Goal: Information Seeking & Learning: Find specific fact

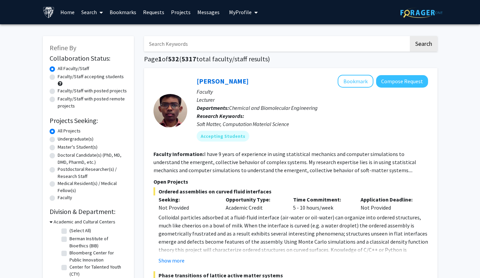
click at [58, 139] on label "Undergraduate(s)" at bounding box center [76, 139] width 36 height 7
click at [58, 139] on input "Undergraduate(s)" at bounding box center [60, 138] width 4 height 4
radio input "true"
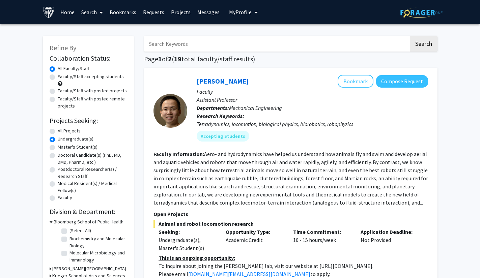
click at [252, 49] on input "Search Keywords" at bounding box center [276, 44] width 265 height 16
type input "skincare"
click at [410, 36] on button "Search" at bounding box center [424, 44] width 28 height 16
radio input "true"
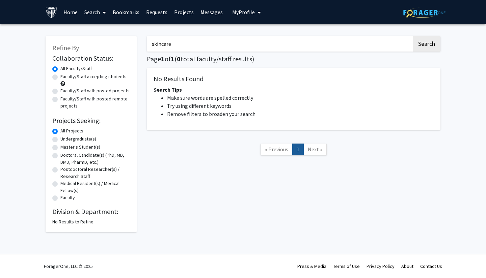
click at [60, 139] on label "Undergraduate(s)" at bounding box center [78, 139] width 36 height 7
click at [60, 139] on input "Undergraduate(s)" at bounding box center [62, 138] width 4 height 4
radio input "true"
drag, startPoint x: 176, startPoint y: 44, endPoint x: 128, endPoint y: 52, distance: 49.5
click at [128, 52] on div "Refine By Collaboration Status: Collaboration Status All Faculty/Staff Collabor…" at bounding box center [242, 130] width 405 height 203
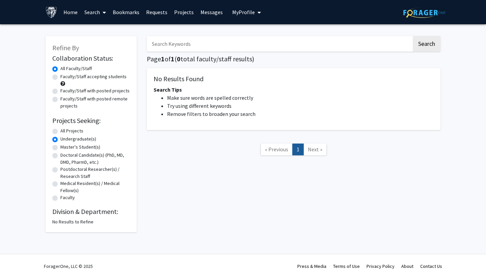
click at [413, 36] on button "Search" at bounding box center [427, 44] width 28 height 16
radio input "true"
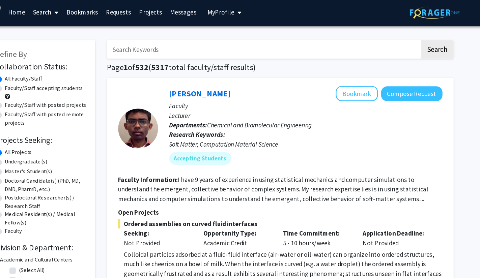
scroll to position [2, 0]
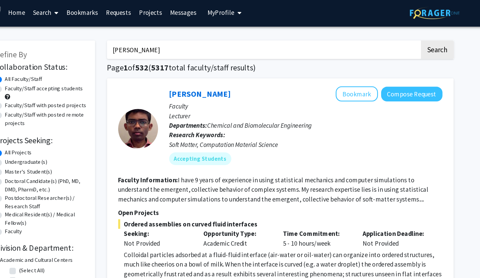
click at [410, 34] on button "Search" at bounding box center [424, 42] width 28 height 16
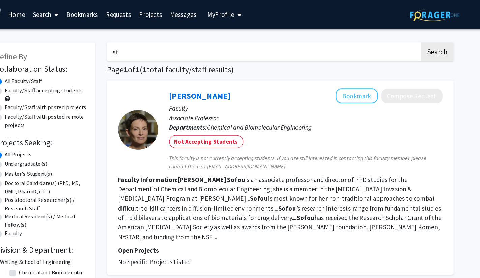
type input "s"
click at [410, 36] on button "Search" at bounding box center [424, 44] width 28 height 16
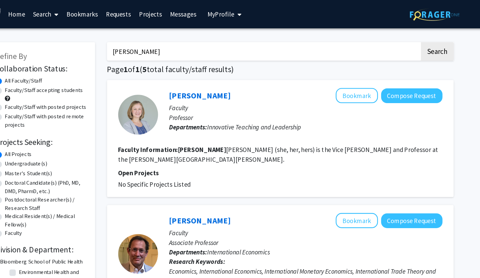
type input "[PERSON_NAME]"
click at [410, 36] on button "Search" at bounding box center [424, 44] width 28 height 16
